Goal: Transaction & Acquisition: Obtain resource

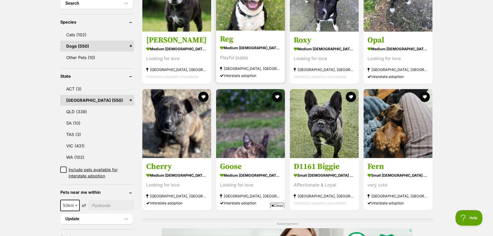
scroll to position [207, 0]
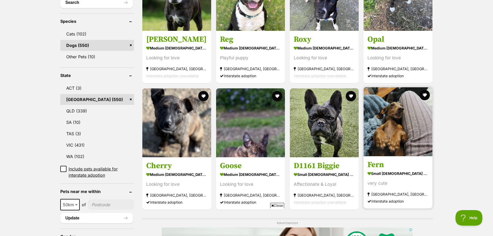
click at [394, 132] on img at bounding box center [398, 121] width 69 height 69
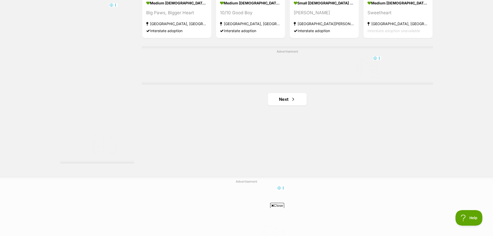
scroll to position [906, 0]
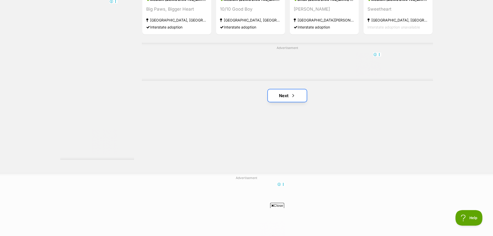
click at [298, 101] on link "Next" at bounding box center [287, 95] width 39 height 12
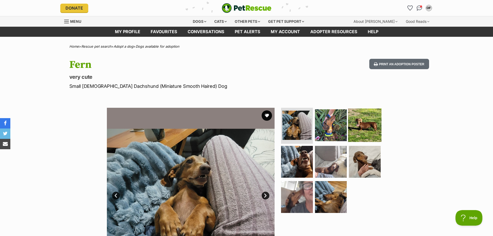
click at [362, 122] on img at bounding box center [364, 124] width 33 height 33
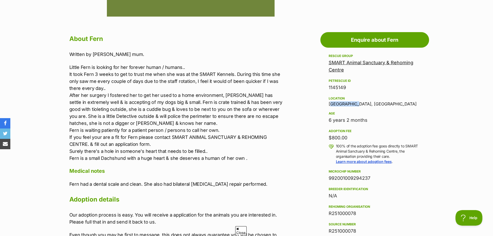
drag, startPoint x: 361, startPoint y: 104, endPoint x: 309, endPoint y: 104, distance: 52.8
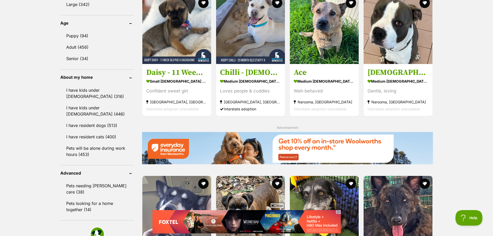
scroll to position [518, 0]
